Goal: Task Accomplishment & Management: Manage account settings

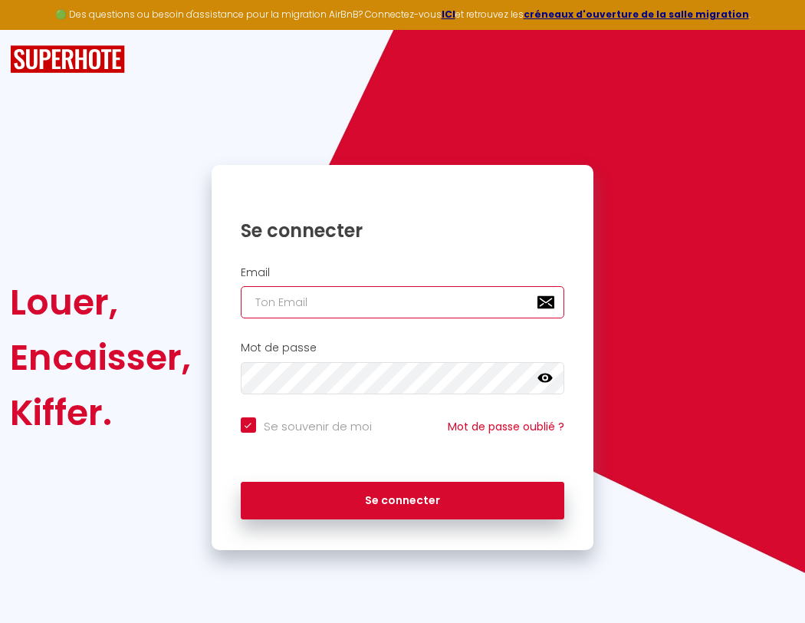
type input "s"
checkbox input "true"
type input "su"
checkbox input "true"
type input "sup"
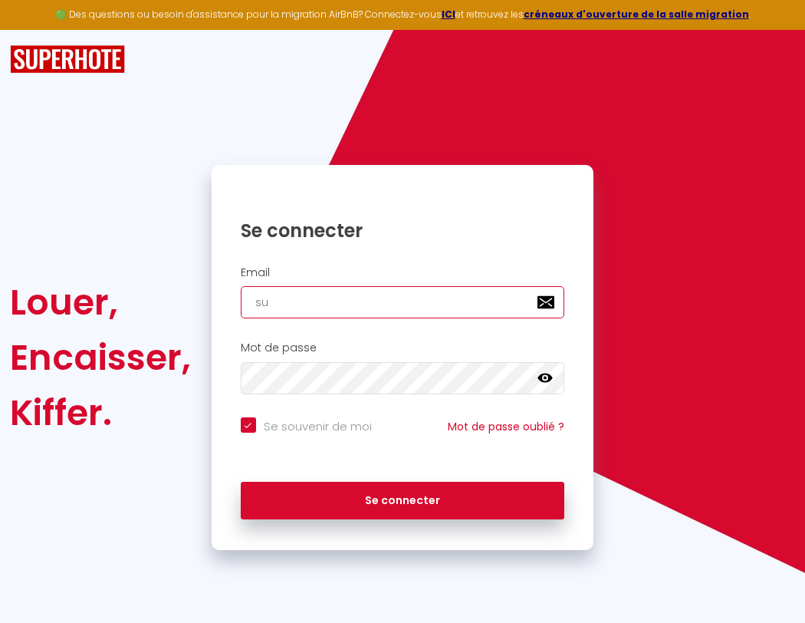
checkbox input "true"
type input "supe"
checkbox input "true"
type input "super"
checkbox input "true"
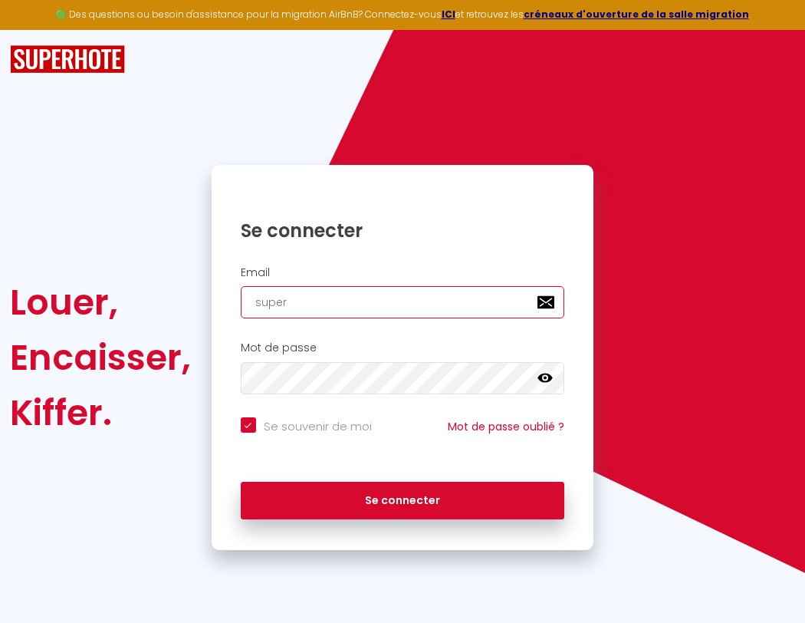
type input "superb"
checkbox input "true"
type input "s"
checkbox input "true"
type input "superbor"
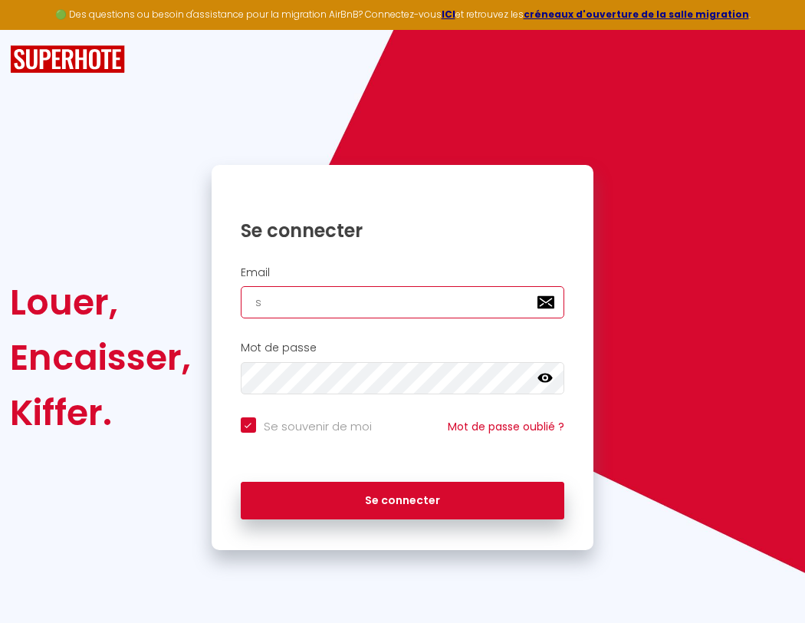
checkbox input "true"
type input "superbord"
checkbox input "true"
type input "superborde"
checkbox input "true"
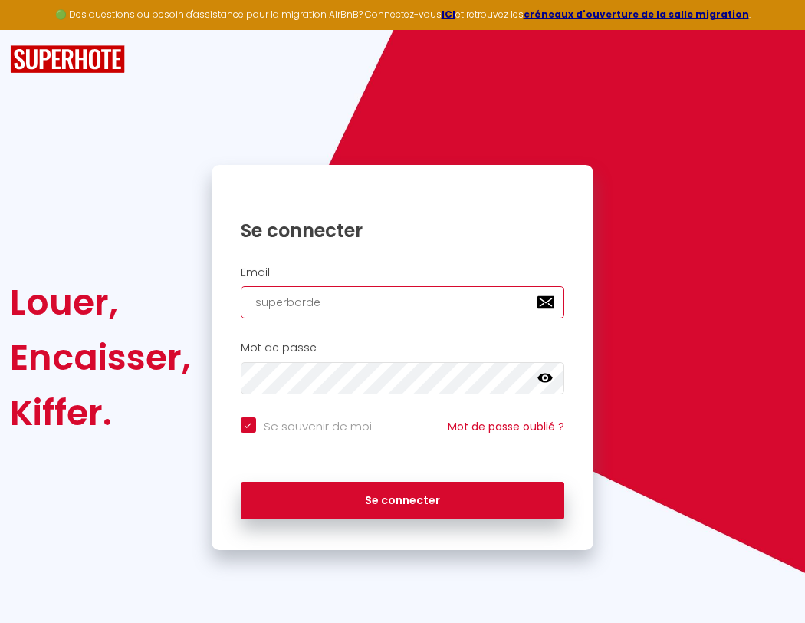
type input "superbordea"
checkbox input "true"
type input "superbordeau"
checkbox input "true"
type input "superbordeaux"
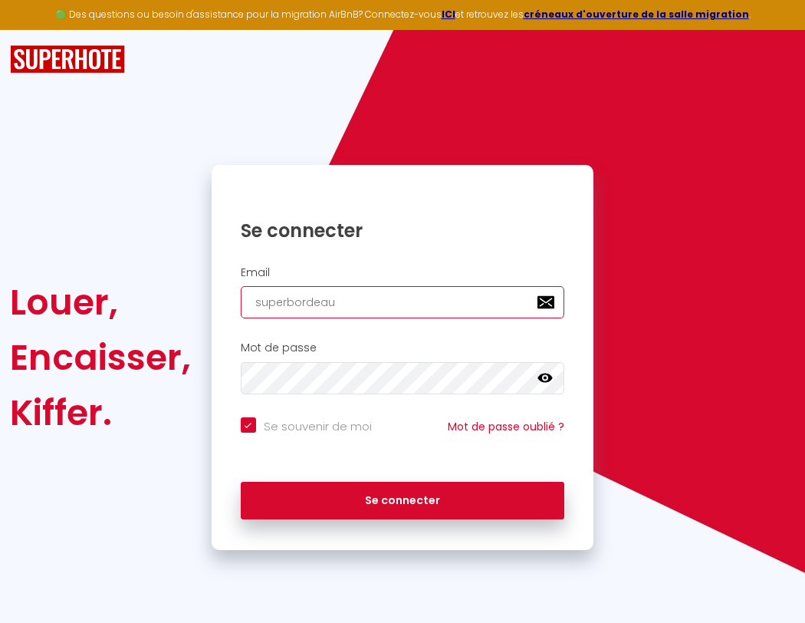
checkbox input "true"
type input "s"
checkbox input "true"
type input "su"
checkbox input "true"
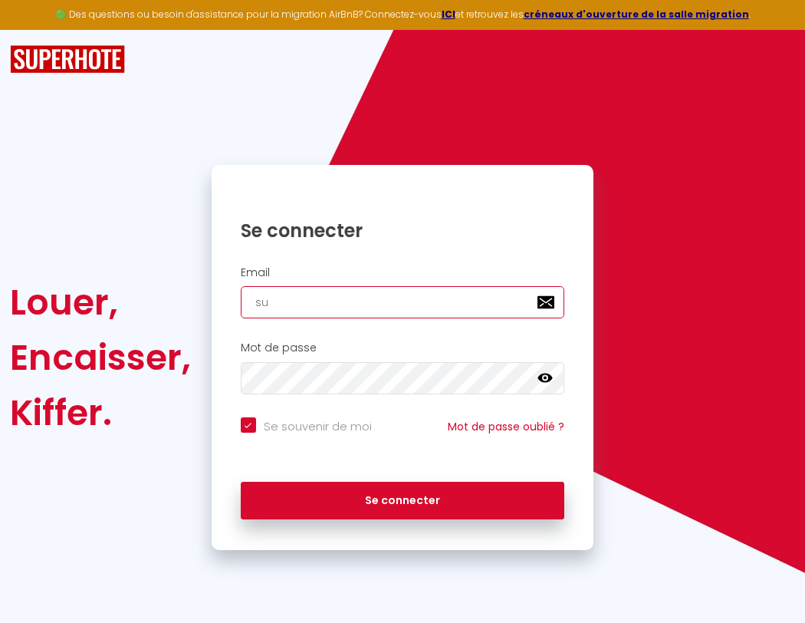
type input "sup"
checkbox input "true"
type input "supe"
checkbox input "true"
type input "super"
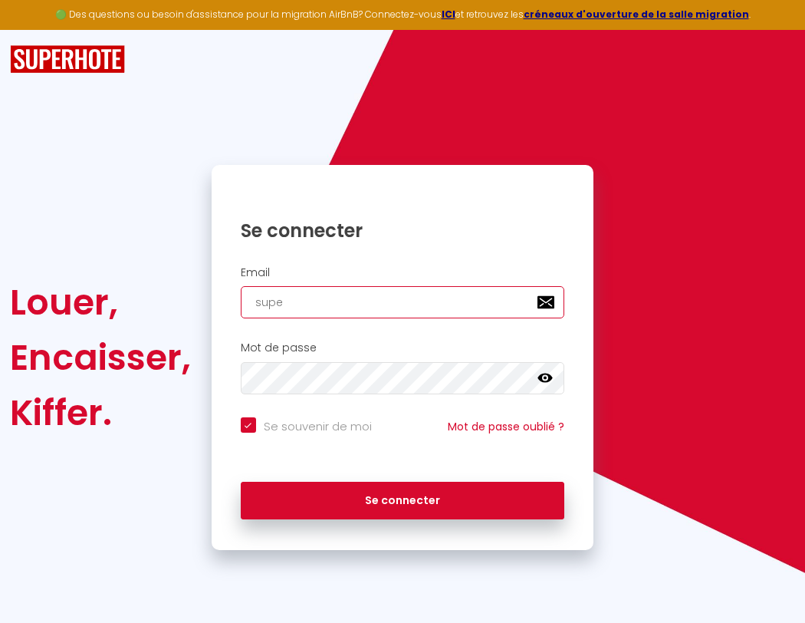
checkbox input "true"
type input "superb"
checkbox input "true"
type input "superbo"
checkbox input "true"
